Goal: Find specific page/section

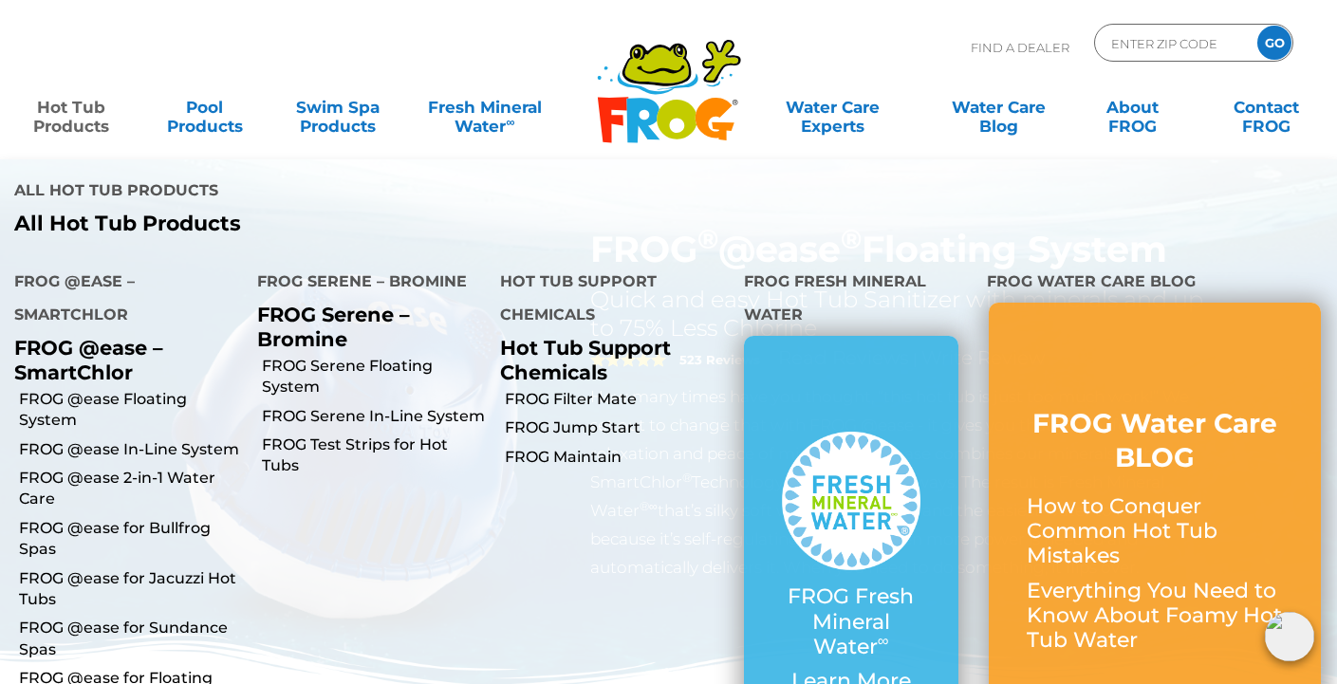
click at [77, 119] on link "Hot Tub Products" at bounding box center [71, 107] width 104 height 38
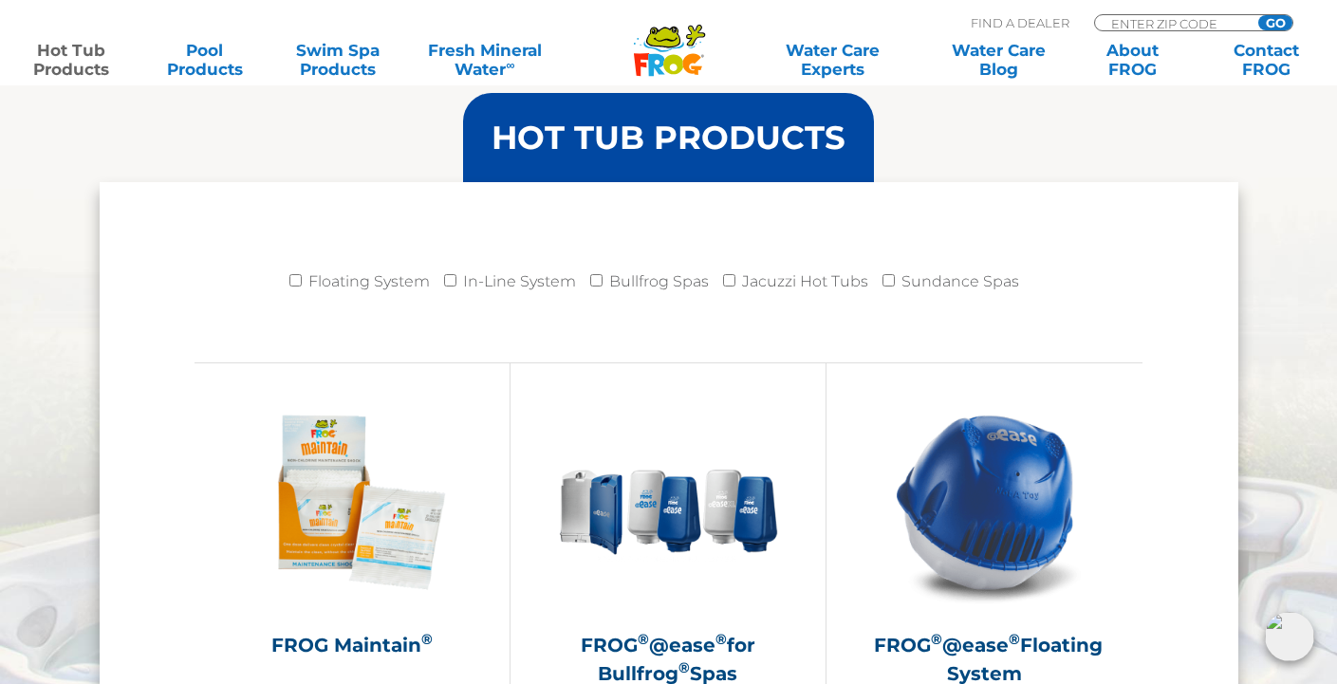
scroll to position [1850, 0]
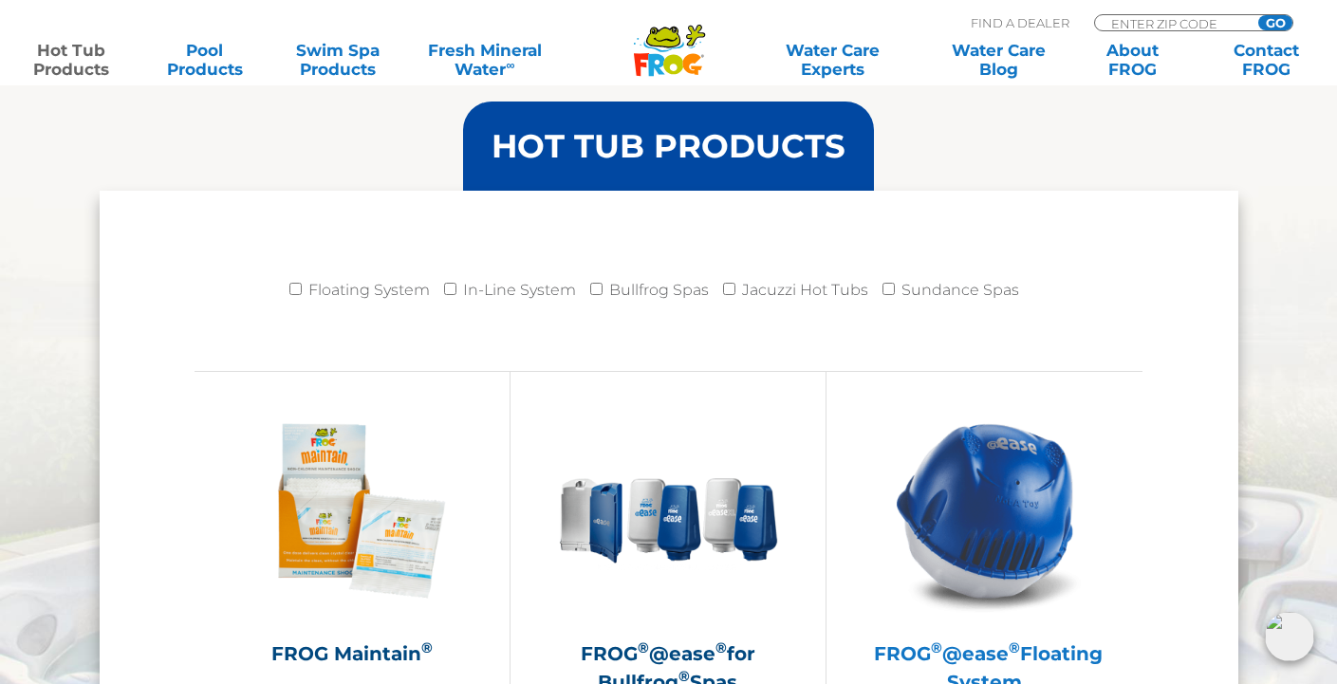
click at [1017, 517] on img at bounding box center [985, 510] width 220 height 220
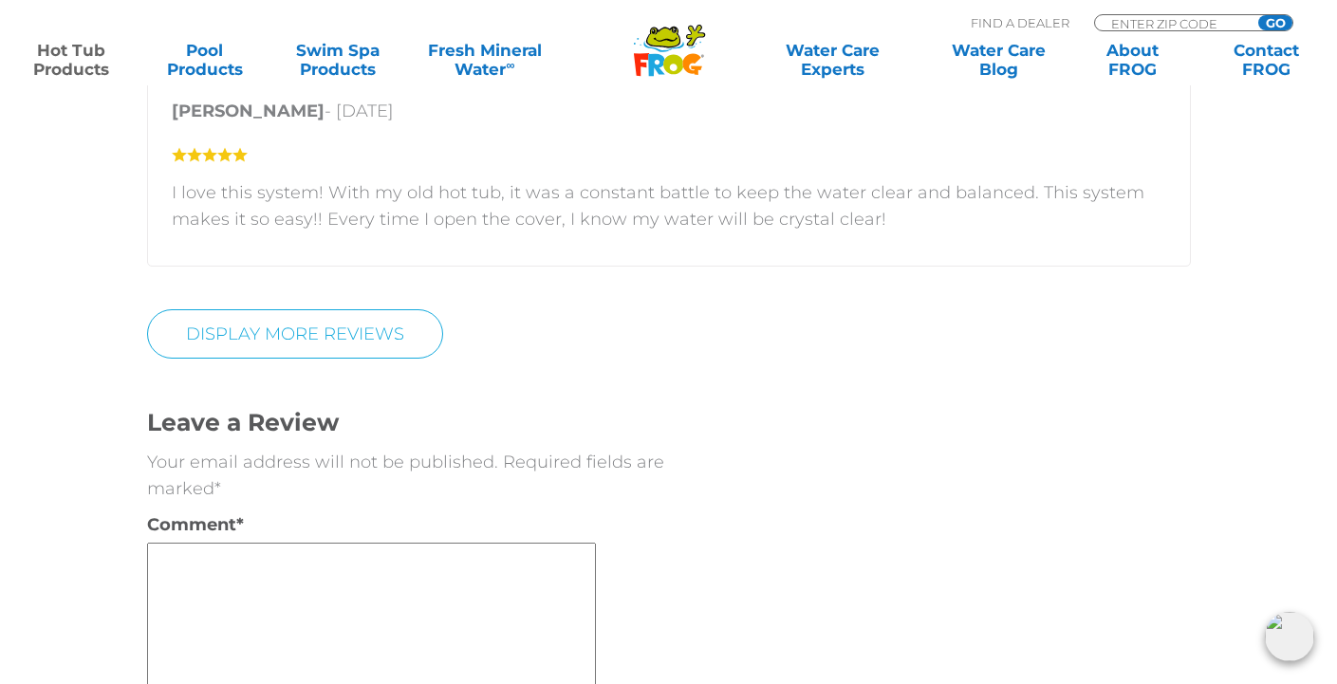
scroll to position [4170, 0]
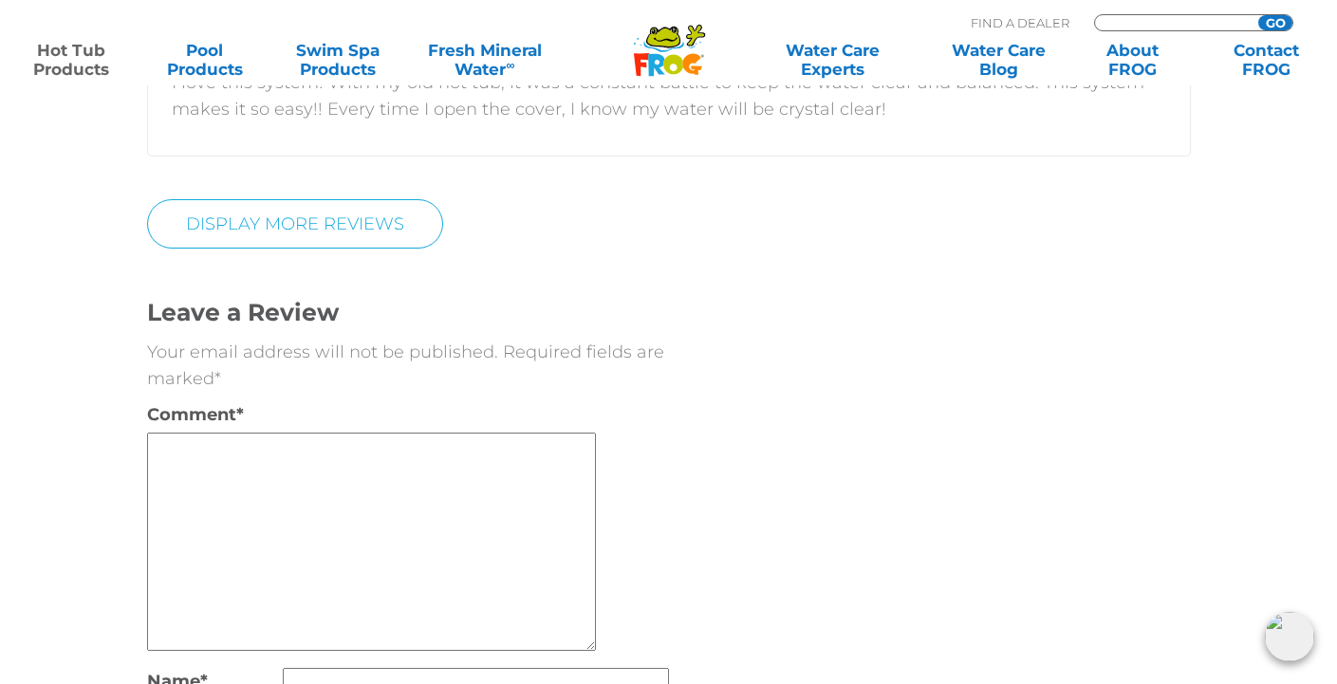
click at [1128, 20] on input "Zip Code Form" at bounding box center [1173, 23] width 128 height 16
type input "98368"
click at [1275, 23] on input "GO" at bounding box center [1275, 22] width 34 height 15
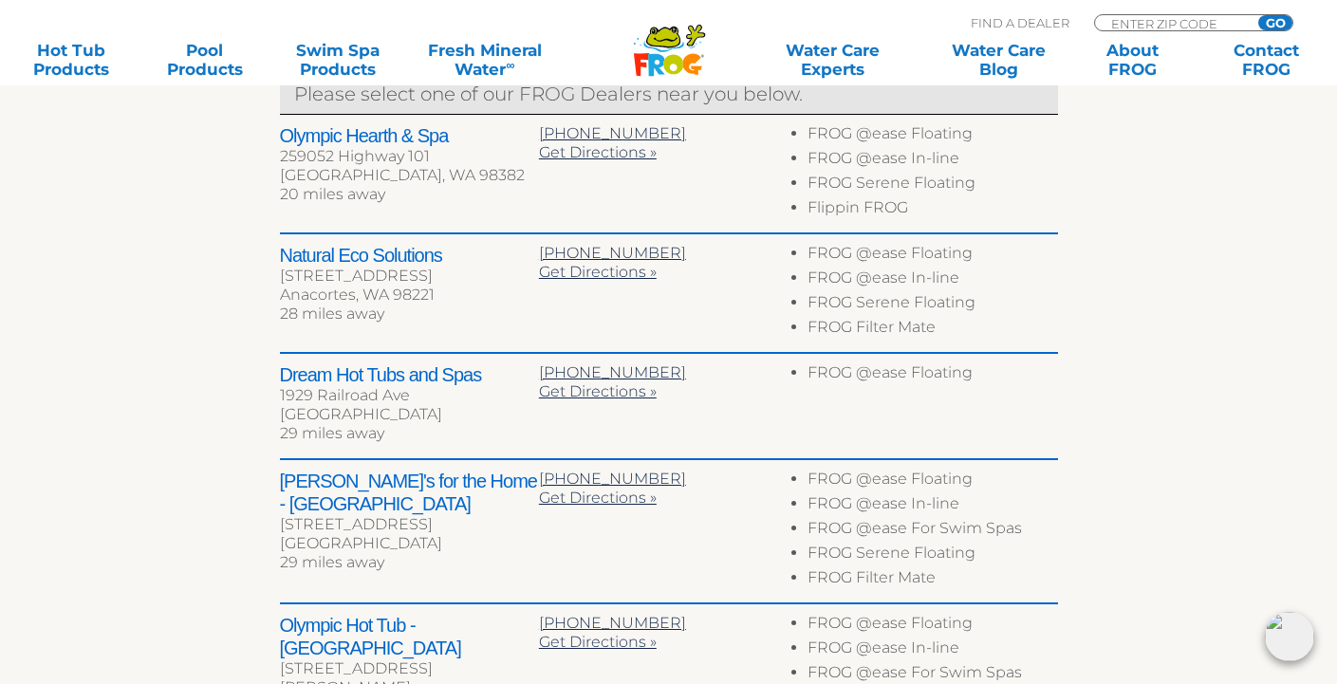
scroll to position [794, 0]
